Goal: Task Accomplishment & Management: Manage account settings

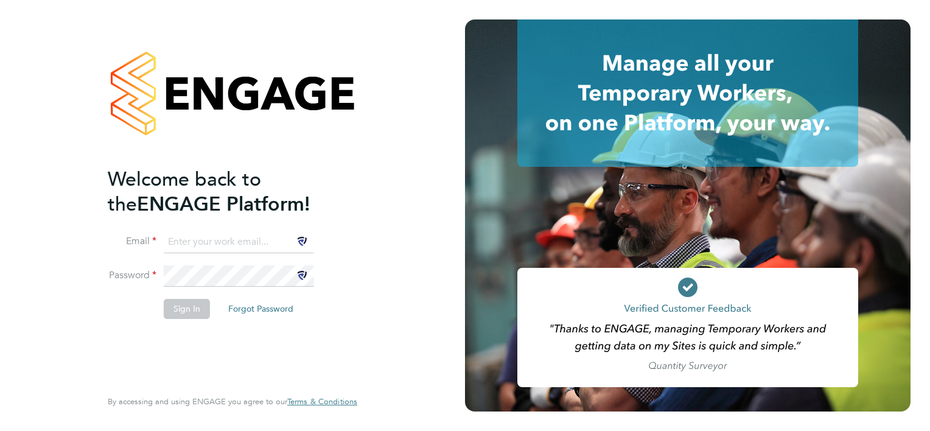
click at [239, 231] on input at bounding box center [239, 242] width 150 height 22
type input "awilliams@tso-uk.co.uk"
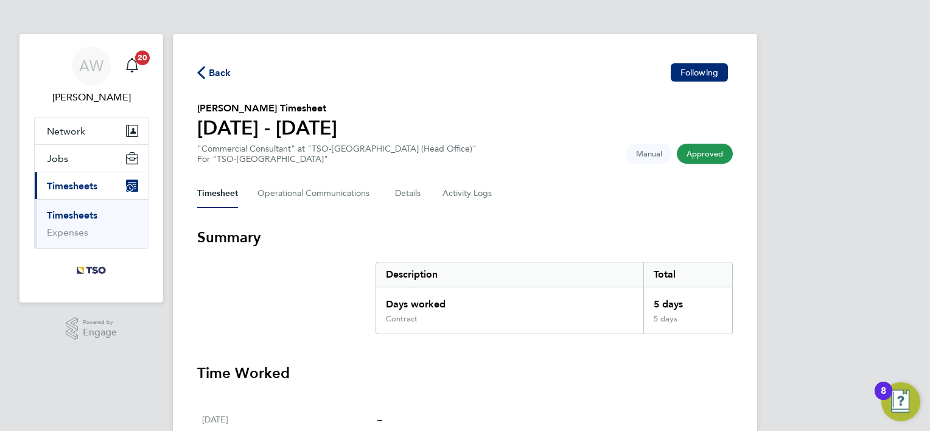
click at [65, 217] on link "Timesheets" at bounding box center [72, 215] width 51 height 12
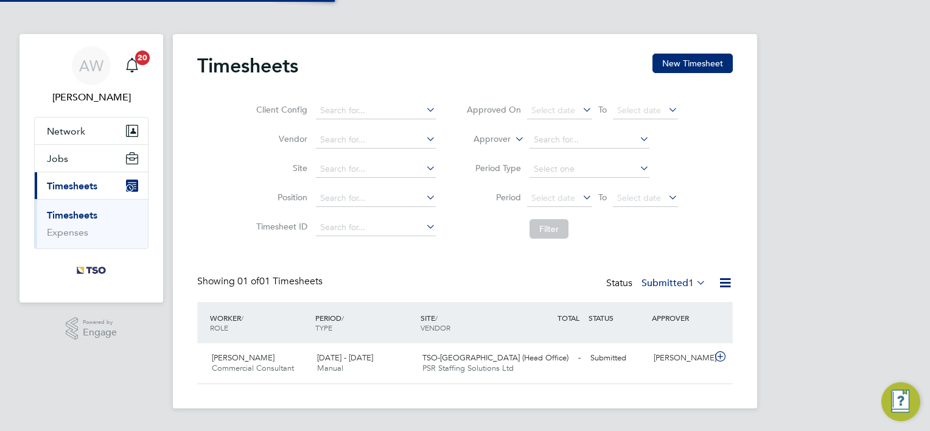
scroll to position [30, 106]
click at [608, 356] on div "Submitted" at bounding box center [617, 358] width 63 height 20
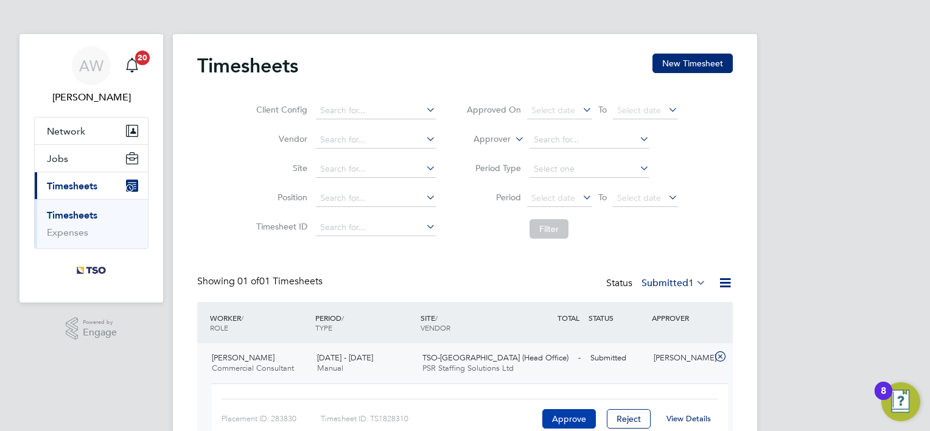
click at [574, 412] on button "Approve" at bounding box center [569, 418] width 54 height 19
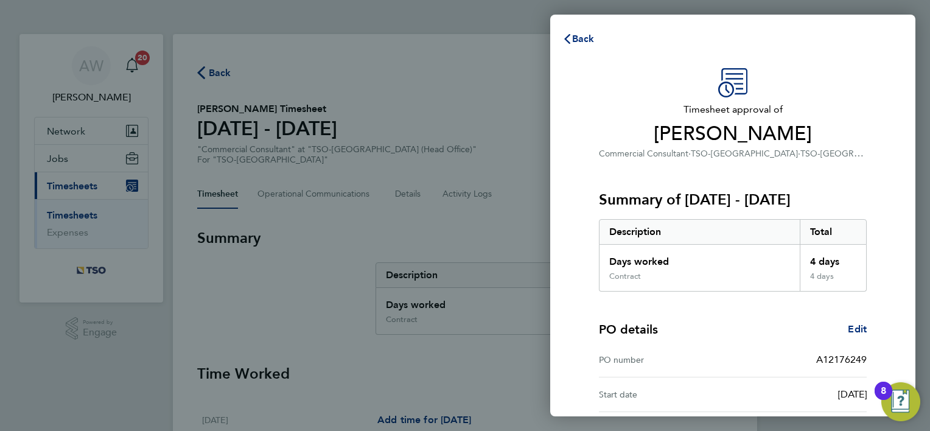
click at [729, 305] on div "PO details Edit PO number A12176249 Start date [DATE]" at bounding box center [733, 352] width 268 height 121
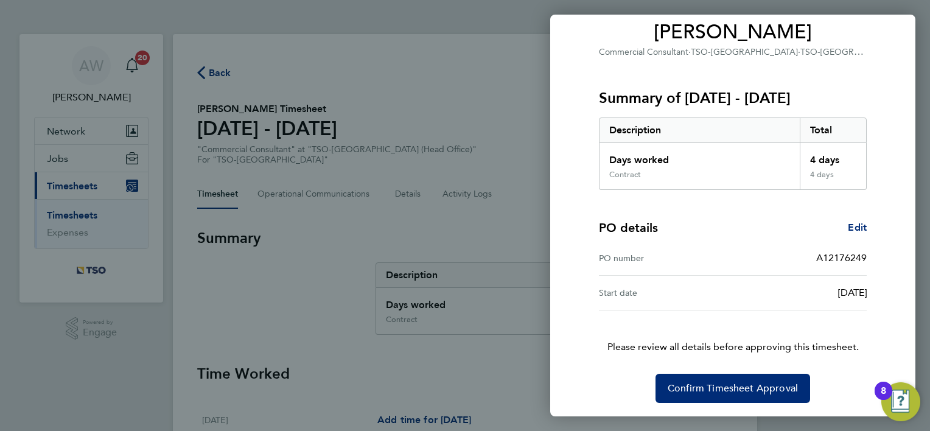
scroll to position [102, 0]
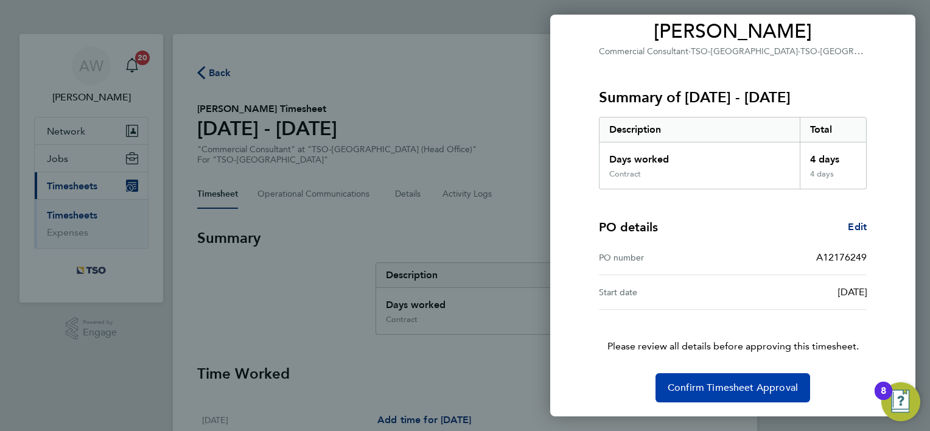
click at [724, 382] on span "Confirm Timesheet Approval" at bounding box center [733, 388] width 130 height 12
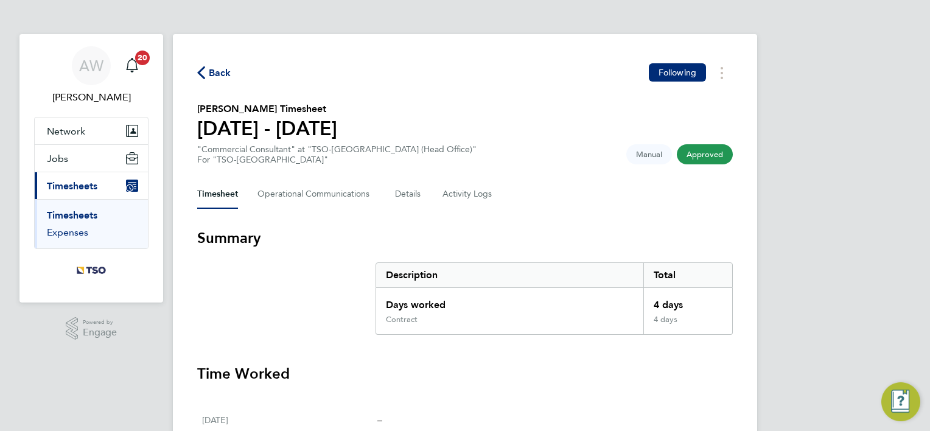
click at [57, 229] on link "Expenses" at bounding box center [67, 232] width 41 height 12
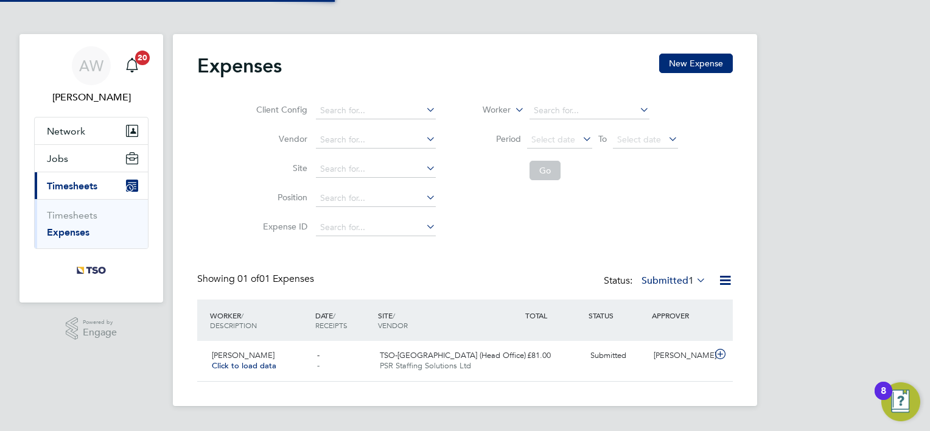
scroll to position [30, 147]
click at [603, 357] on span "Submitted" at bounding box center [609, 355] width 36 height 10
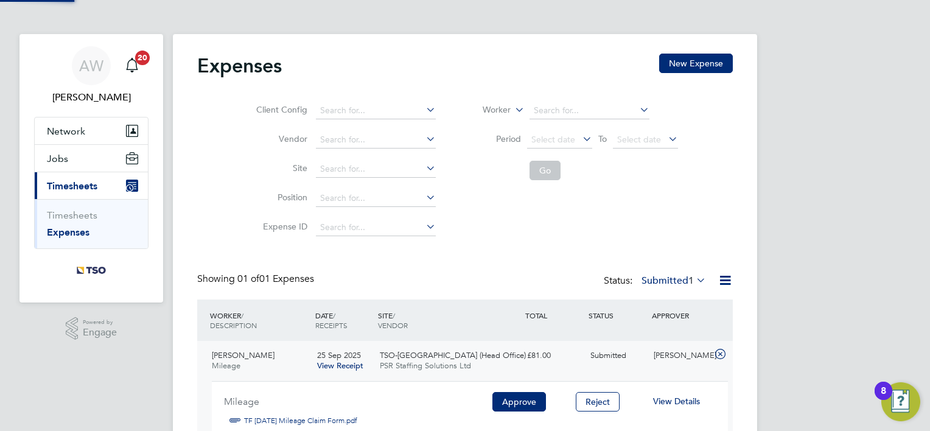
scroll to position [20, 219]
click at [527, 397] on button "Approve" at bounding box center [520, 401] width 54 height 19
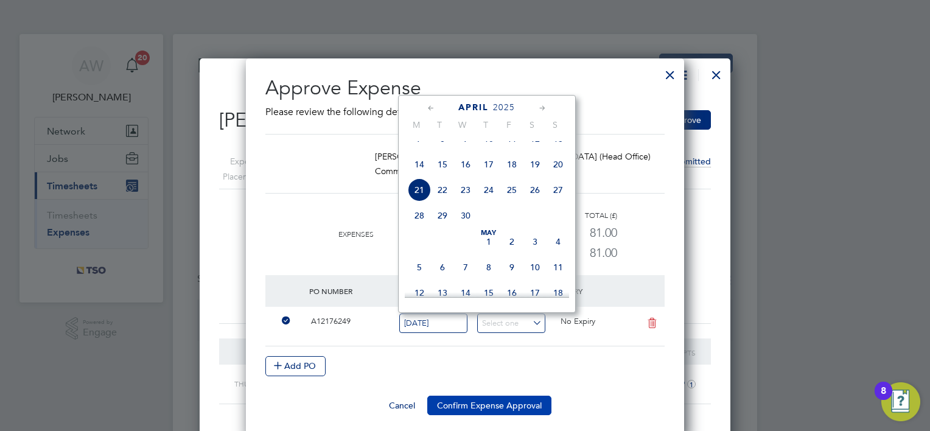
click at [482, 404] on button "Confirm Expense Approval" at bounding box center [489, 405] width 124 height 19
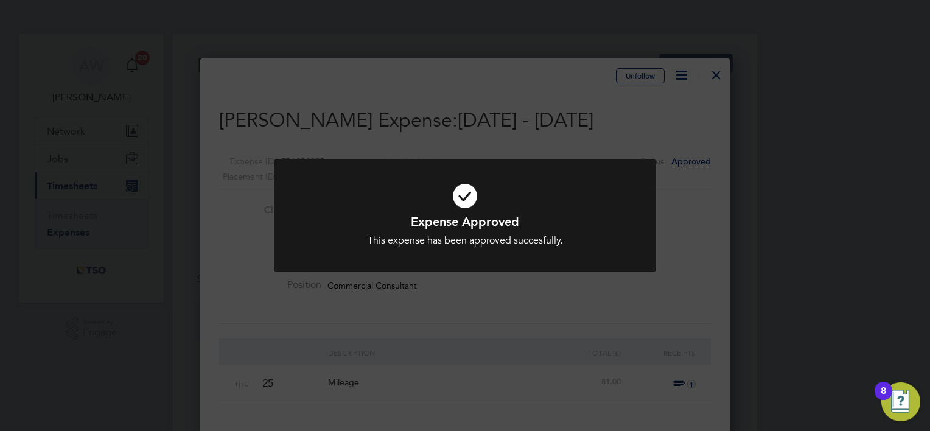
click at [500, 314] on div "Expense Approved This expense has been approved succesfully. Cancel Okay" at bounding box center [465, 215] width 930 height 431
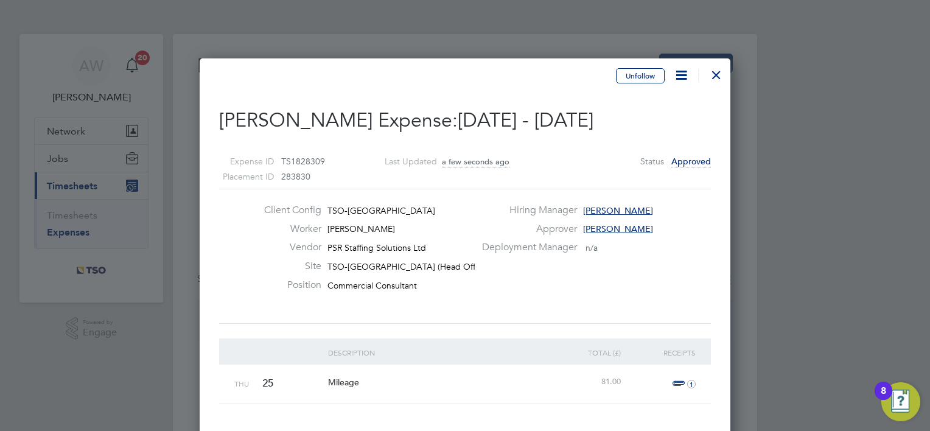
click at [716, 77] on div at bounding box center [717, 72] width 22 height 22
